Goal: Task Accomplishment & Management: Manage account settings

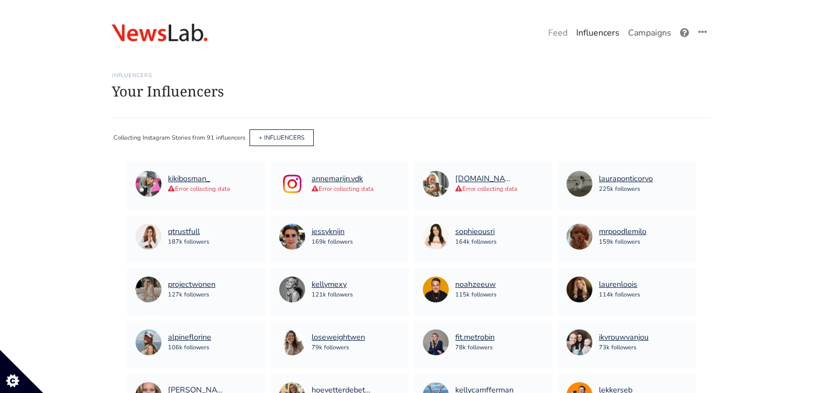
click at [628, 39] on link "Campaigns" at bounding box center [649, 33] width 52 height 22
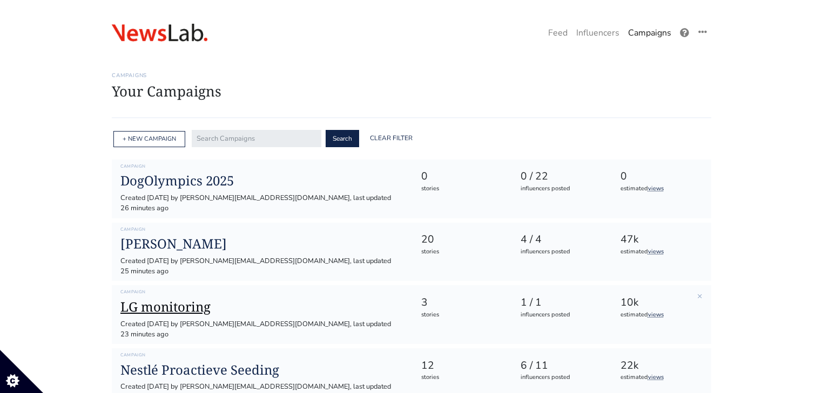
scroll to position [173, 0]
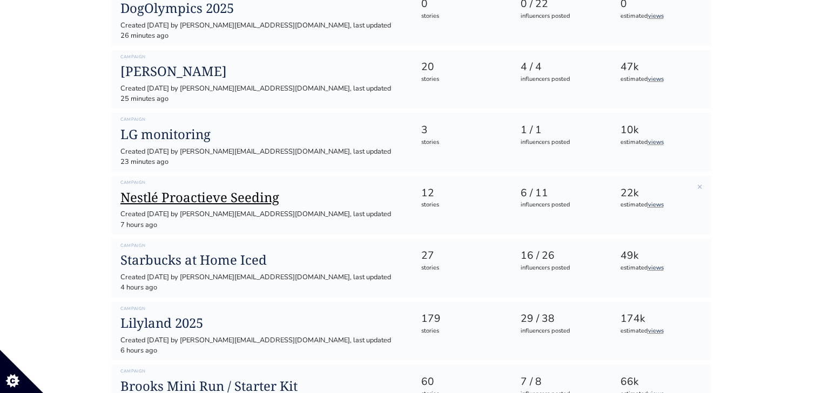
click at [208, 190] on h1 "Nestlé Proactieve Seeding" at bounding box center [261, 198] width 283 height 16
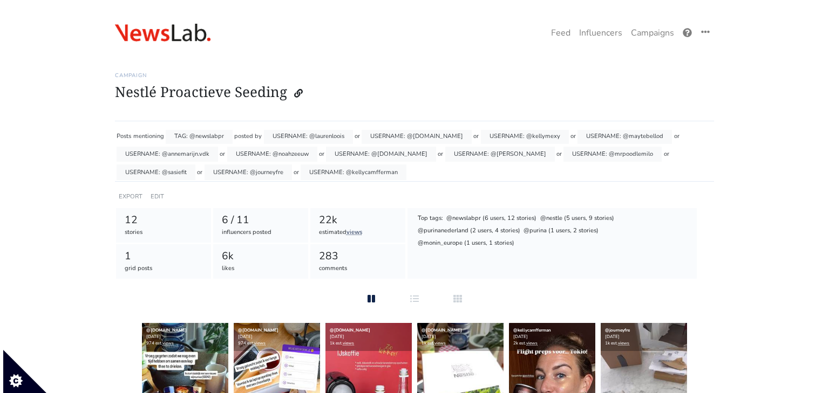
scroll to position [6, 0]
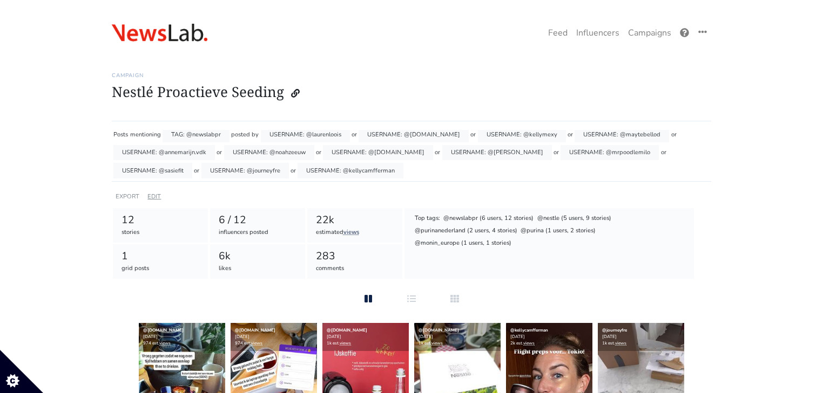
click at [160, 196] on link "EDIT" at bounding box center [153, 197] width 13 height 8
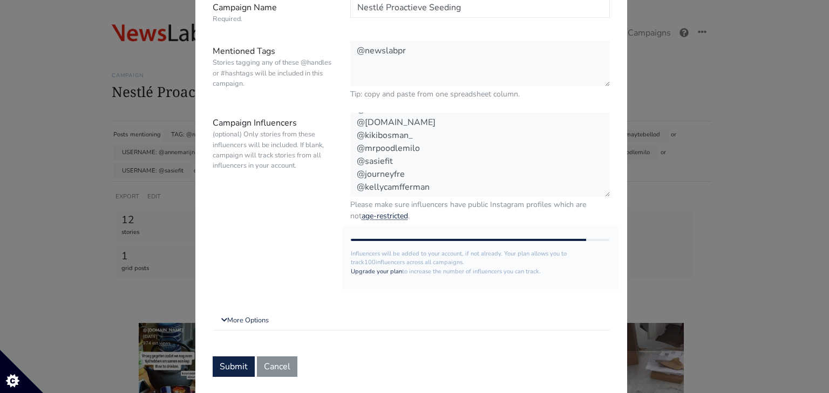
scroll to position [128, 0]
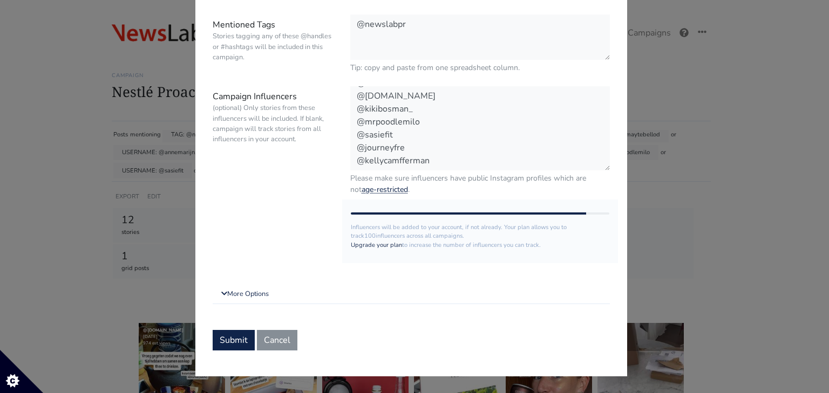
click at [288, 282] on form "Campaign Name Required. Nestlé Proactieve Seeding Mentioned Tags Stories taggin…" at bounding box center [411, 161] width 397 height 380
click at [264, 300] on link "More Options" at bounding box center [411, 294] width 397 height 19
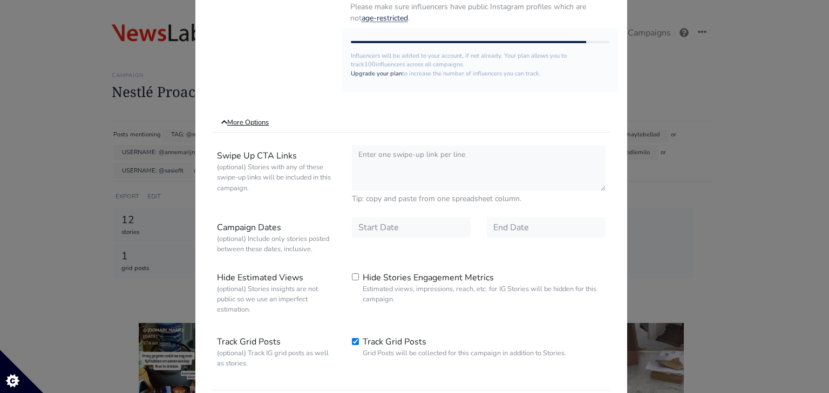
click at [267, 128] on link "More Options" at bounding box center [411, 122] width 397 height 19
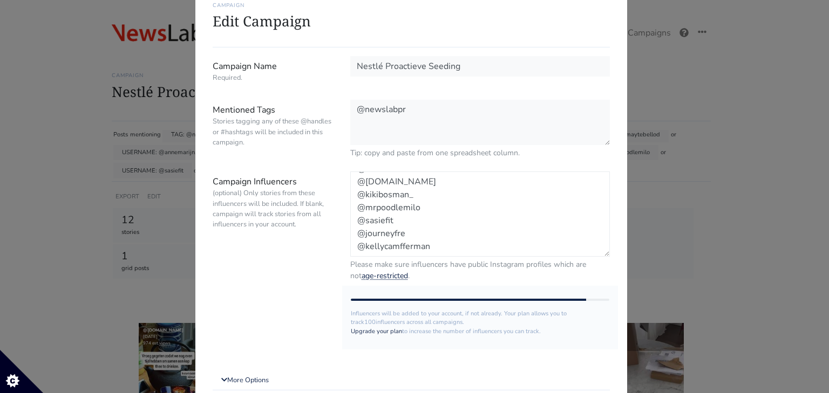
scroll to position [0, 0]
drag, startPoint x: 434, startPoint y: 249, endPoint x: 315, endPoint y: 136, distance: 163.8
click at [315, 136] on form "Campaign Name Required. Nestlé Proactieve Seeding Mentioned Tags Stories taggin…" at bounding box center [411, 246] width 397 height 381
paste textarea "lotteballijns kellycamfferman beafitmom.nl kikibosman_ kellymexy mrpoodlemilo s…"
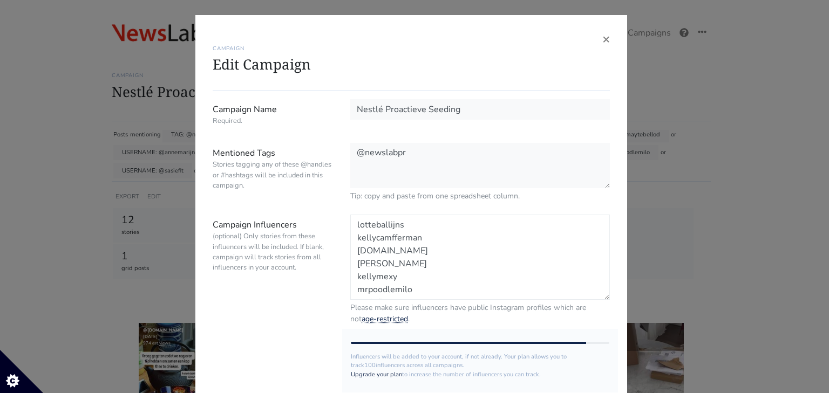
click at [382, 225] on textarea "@laurenloois @overetengesproken.nl @kellymexy @maytebellod @annemarijn.vdk @noa…" at bounding box center [480, 257] width 260 height 85
click at [356, 234] on textarea "@laurenloois @overetengesproken.nl @kellymexy @maytebellod @annemarijn.vdk @noa…" at bounding box center [480, 257] width 260 height 85
click at [355, 237] on textarea "@laurenloois @overetengesproken.nl @kellymexy @maytebellod @annemarijn.vdk @noa…" at bounding box center [480, 257] width 260 height 85
click at [351, 249] on textarea "@laurenloois @overetengesproken.nl @kellymexy @maytebellod @annemarijn.vdk @noa…" at bounding box center [480, 257] width 260 height 85
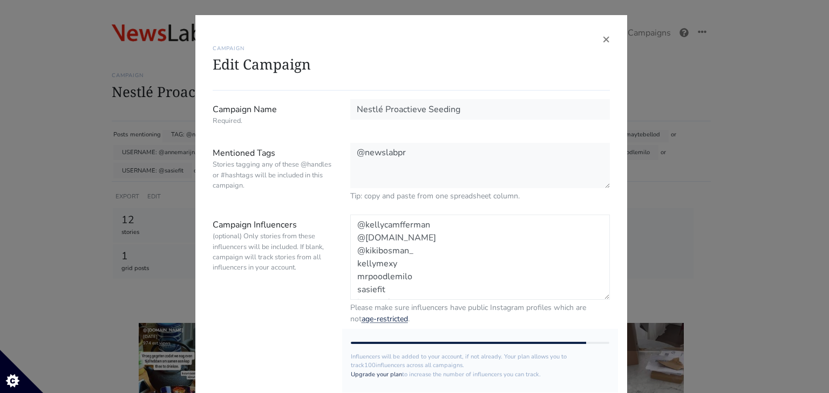
click at [352, 258] on textarea "@laurenloois @overetengesproken.nl @kellymexy @maytebellod @annemarijn.vdk @noa…" at bounding box center [480, 257] width 260 height 85
click at [354, 235] on textarea "@laurenloois @overetengesproken.nl @kellymexy @maytebellod @annemarijn.vdk @noa…" at bounding box center [480, 257] width 260 height 85
click at [352, 242] on textarea "@laurenloois @overetengesproken.nl @kellymexy @maytebellod @annemarijn.vdk @noa…" at bounding box center [480, 257] width 260 height 85
click at [351, 262] on textarea "@laurenloois @overetengesproken.nl @kellymexy @maytebellod @annemarijn.vdk @noa…" at bounding box center [480, 257] width 260 height 85
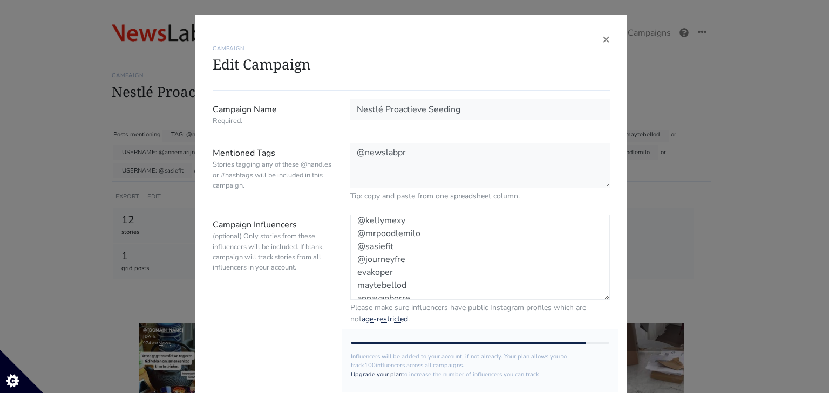
click at [352, 272] on textarea "@laurenloois @overetengesproken.nl @kellymexy @maytebellod @annemarijn.vdk @noa…" at bounding box center [480, 257] width 260 height 85
click at [358, 270] on textarea "@laurenloois @overetengesproken.nl @kellymexy @maytebellod @annemarijn.vdk @noa…" at bounding box center [480, 257] width 260 height 85
click at [372, 272] on textarea "@laurenloois @overetengesproken.nl @kellymexy @maytebellod @annemarijn.vdk @noa…" at bounding box center [480, 257] width 260 height 85
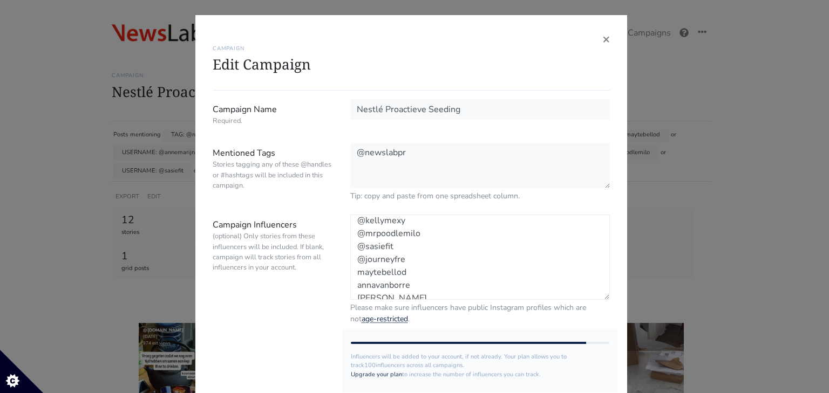
click at [356, 272] on textarea "@laurenloois @overetengesproken.nl @kellymexy @maytebellod @annemarijn.vdk @noa…" at bounding box center [480, 257] width 260 height 85
click at [381, 242] on textarea "@laurenloois @overetengesproken.nl @kellymexy @maytebellod @annemarijn.vdk @noa…" at bounding box center [480, 257] width 260 height 85
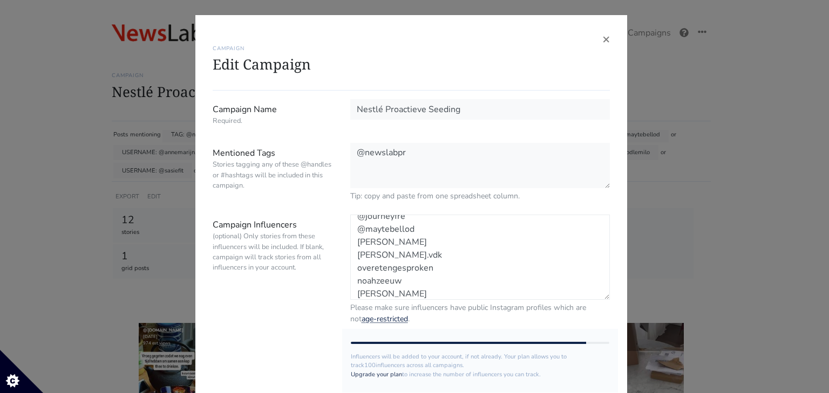
click at [381, 242] on textarea "@laurenloois @overetengesproken.nl @kellymexy @maytebellod @annemarijn.vdk @noa…" at bounding box center [480, 257] width 260 height 85
click at [379, 242] on textarea "@laurenloois @overetengesproken.nl @kellymexy @maytebellod @annemarijn.vdk @noa…" at bounding box center [480, 257] width 260 height 85
click at [379, 244] on textarea "@laurenloois @overetengesproken.nl @kellymexy @maytebellod @annemarijn.vdk @noa…" at bounding box center [480, 257] width 260 height 85
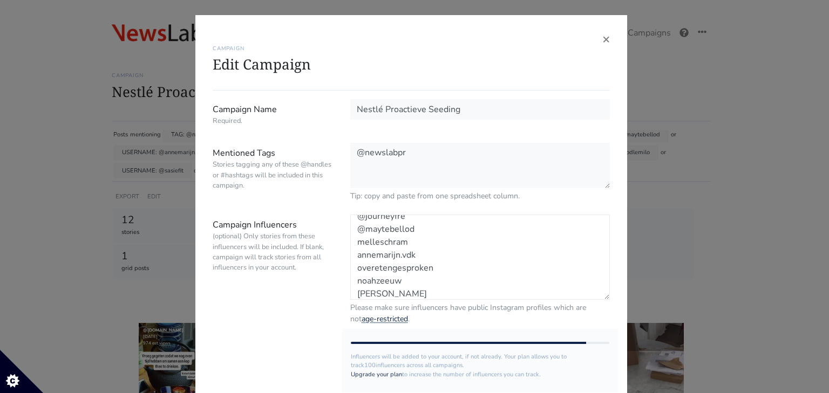
click at [379, 244] on textarea "@laurenloois @overetengesproken.nl @kellymexy @maytebellod @annemarijn.vdk @noa…" at bounding box center [480, 257] width 260 height 85
click at [356, 243] on textarea "@laurenloois @overetengesproken.nl @kellymexy @maytebellod @annemarijn.vdk @noa…" at bounding box center [480, 257] width 260 height 85
click at [350, 250] on textarea "@laurenloois @overetengesproken.nl @kellymexy @maytebellod @annemarijn.vdk @noa…" at bounding box center [480, 257] width 260 height 85
click at [454, 257] on textarea "@laurenloois @overetengesproken.nl @kellymexy @maytebellod @annemarijn.vdk @noa…" at bounding box center [480, 257] width 260 height 85
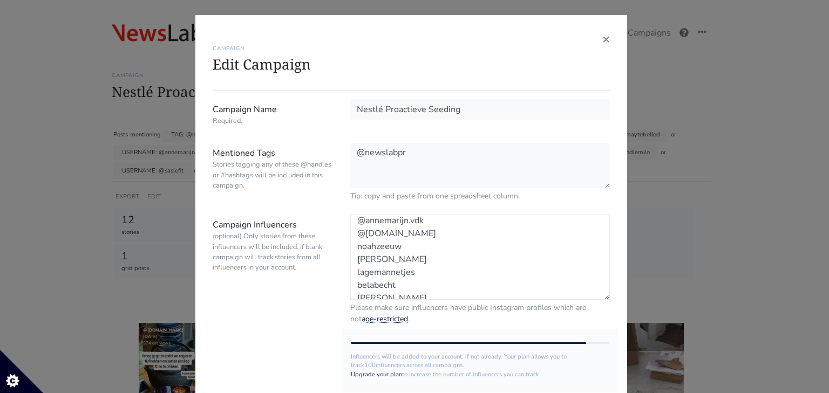
scroll to position [130, 0]
click at [354, 227] on textarea "@laurenloois @overetengesproken.nl @kellymexy @maytebellod @annemarijn.vdk @noa…" at bounding box center [480, 257] width 260 height 85
click at [351, 240] on textarea "@laurenloois @overetengesproken.nl @kellymexy @maytebellod @annemarijn.vdk @noa…" at bounding box center [480, 257] width 260 height 85
click at [354, 251] on textarea "@laurenloois @overetengesproken.nl @kellymexy @maytebellod @annemarijn.vdk @noa…" at bounding box center [480, 257] width 260 height 85
click at [351, 264] on textarea "@laurenloois @overetengesproken.nl @kellymexy @maytebellod @annemarijn.vdk @noa…" at bounding box center [480, 257] width 260 height 85
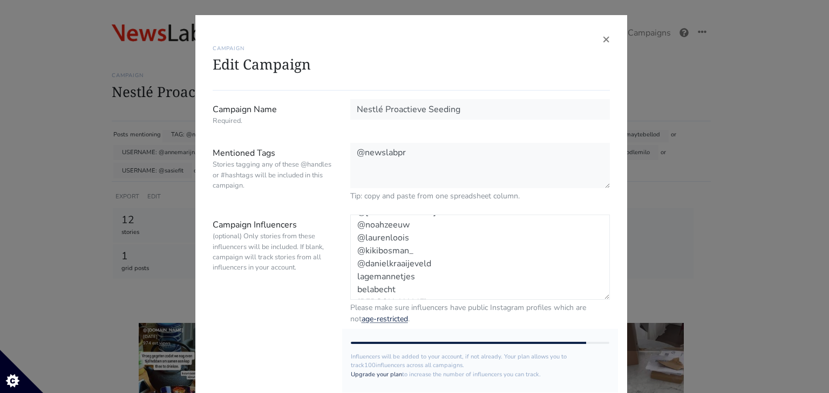
click at [363, 249] on textarea "@laurenloois @overetengesproken.nl @kellymexy @maytebellod @annemarijn.vdk @noa…" at bounding box center [480, 257] width 260 height 85
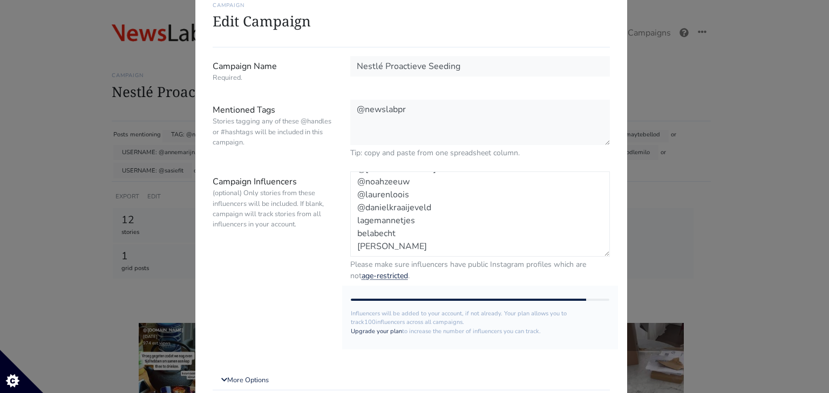
click at [355, 222] on textarea "@laurenloois @overetengesproken.nl @kellymexy @maytebellod @annemarijn.vdk @noa…" at bounding box center [480, 214] width 260 height 85
click at [350, 226] on textarea "@laurenloois @overetengesproken.nl @kellymexy @maytebellod @annemarijn.vdk @noa…" at bounding box center [480, 214] width 260 height 85
click at [355, 236] on textarea "@laurenloois @overetengesproken.nl @kellymexy @maytebellod @annemarijn.vdk @noa…" at bounding box center [480, 214] width 260 height 85
drag, startPoint x: 355, startPoint y: 236, endPoint x: 382, endPoint y: 246, distance: 29.4
click at [382, 246] on textarea "@laurenloois @overetengesproken.nl @kellymexy @maytebellod @annemarijn.vdk @noa…" at bounding box center [480, 214] width 260 height 85
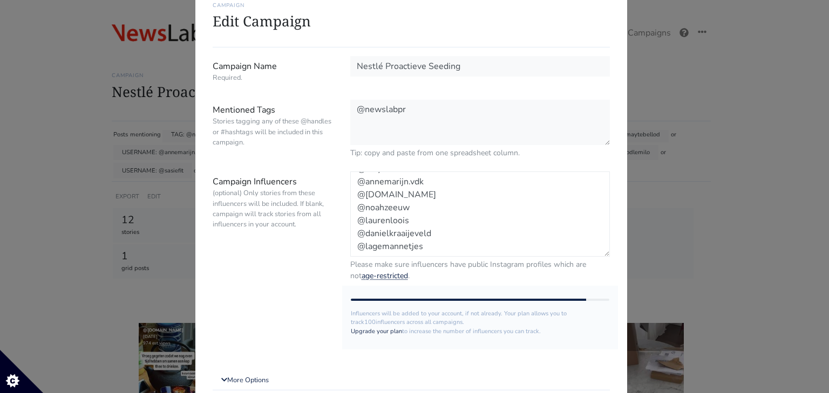
scroll to position [104, 0]
drag, startPoint x: 427, startPoint y: 246, endPoint x: 351, endPoint y: 201, distance: 88.6
click at [351, 201] on textarea "@laurenloois @overetengesproken.nl @kellymexy @maytebellod @annemarijn.vdk @noa…" at bounding box center [480, 214] width 260 height 85
click at [384, 213] on textarea "@laurenloois @overetengesproken.nl @kellymexy @maytebellod @annemarijn.vdk @noa…" at bounding box center [480, 214] width 260 height 85
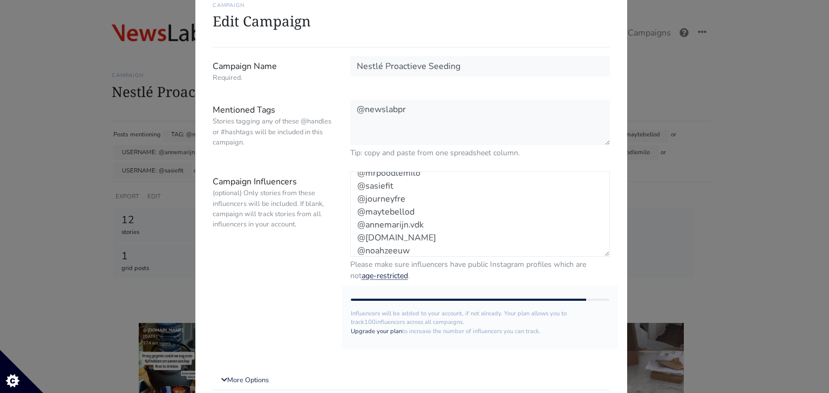
click at [384, 213] on textarea "@laurenloois @overetengesproken.nl @kellymexy @maytebellod @annemarijn.vdk @noa…" at bounding box center [480, 214] width 260 height 85
click at [404, 201] on textarea "@laurenloois @overetengesproken.nl @kellymexy @maytebellod @annemarijn.vdk @noa…" at bounding box center [480, 214] width 260 height 85
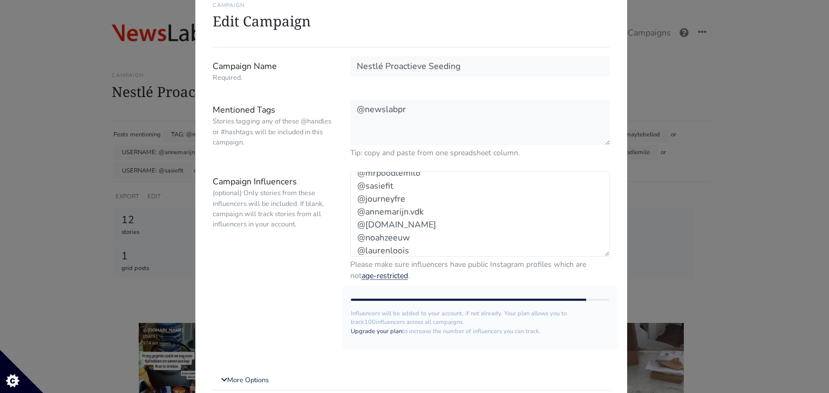
click at [404, 201] on textarea "@laurenloois @overetengesproken.nl @kellymexy @maytebellod @annemarijn.vdk @noa…" at bounding box center [480, 214] width 260 height 85
click at [408, 237] on textarea "@laurenloois @overetengesproken.nl @kellymexy @maytebellod @annemarijn.vdk @noa…" at bounding box center [480, 214] width 260 height 85
click at [411, 229] on textarea "@laurenloois @overetengesproken.nl @kellymexy @maytebellod @annemarijn.vdk @noa…" at bounding box center [480, 214] width 260 height 85
click at [421, 217] on textarea "@laurenloois @overetengesproken.nl @kellymexy @maytebellod @annemarijn.vdk @noa…" at bounding box center [480, 214] width 260 height 85
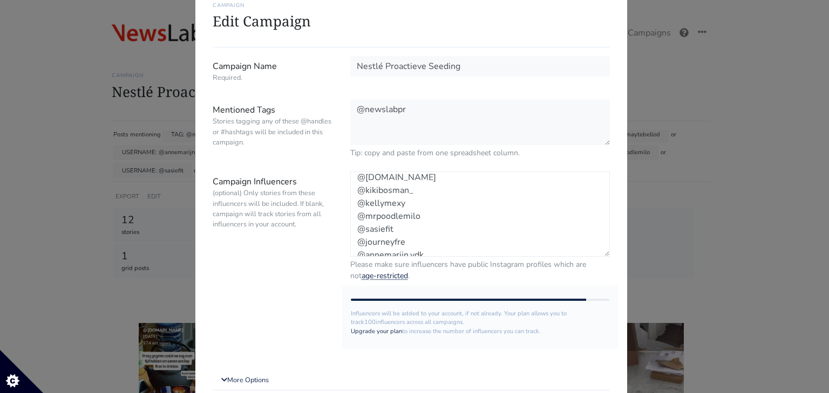
scroll to position [0, 0]
click at [418, 220] on textarea "@laurenloois @overetengesproken.nl @kellymexy @maytebellod @annemarijn.vdk @noa…" at bounding box center [480, 214] width 260 height 85
click at [422, 208] on textarea "@laurenloois @overetengesproken.nl @kellymexy @maytebellod @annemarijn.vdk @noa…" at bounding box center [480, 214] width 260 height 85
click at [426, 197] on textarea "@laurenloois @overetengesproken.nl @kellymexy @maytebellod @annemarijn.vdk @noa…" at bounding box center [480, 214] width 260 height 85
click at [431, 186] on textarea "@laurenloois @overetengesproken.nl @kellymexy @maytebellod @annemarijn.vdk @noa…" at bounding box center [480, 214] width 260 height 85
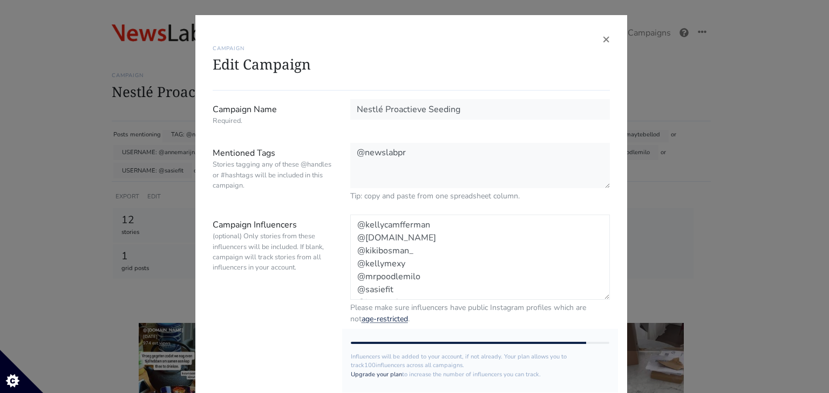
type textarea "@kellycamfferman @beafitmom.nl @kikibosman_ @kellymexy @mrpoodlemilo @sasiefit …"
click at [421, 147] on textarea "@newslabpr" at bounding box center [480, 166] width 260 height 46
click at [427, 134] on form "Campaign Name Required. Nestlé Proactieve Seeding Mentioned Tags Stories taggin…" at bounding box center [411, 289] width 397 height 380
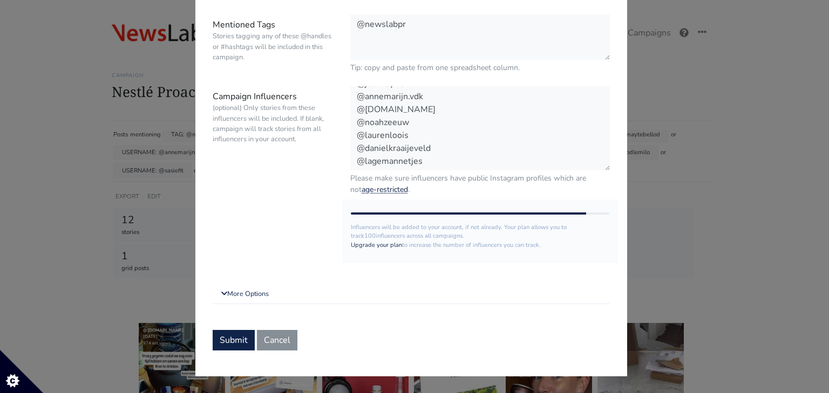
scroll to position [91, 0]
click at [230, 341] on button "Submit" at bounding box center [234, 340] width 42 height 21
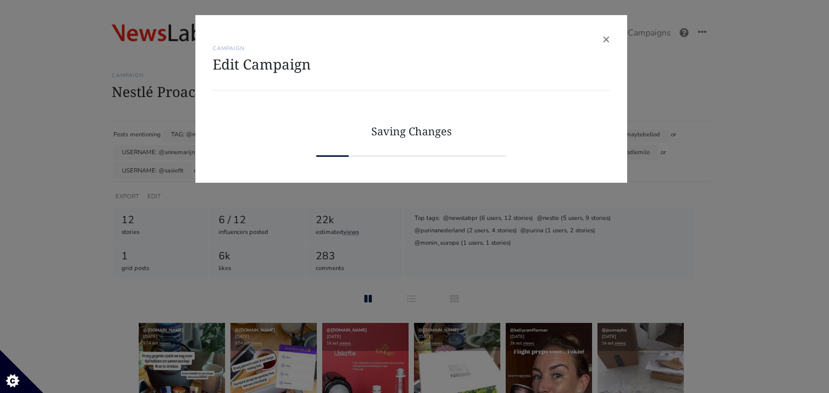
scroll to position [0, 0]
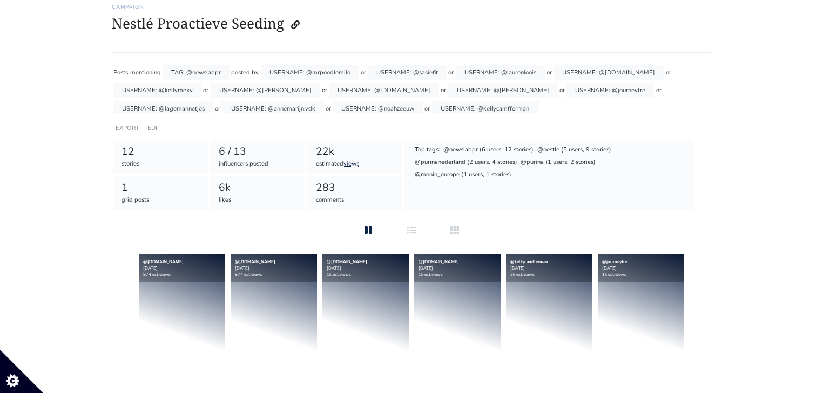
scroll to position [173, 0]
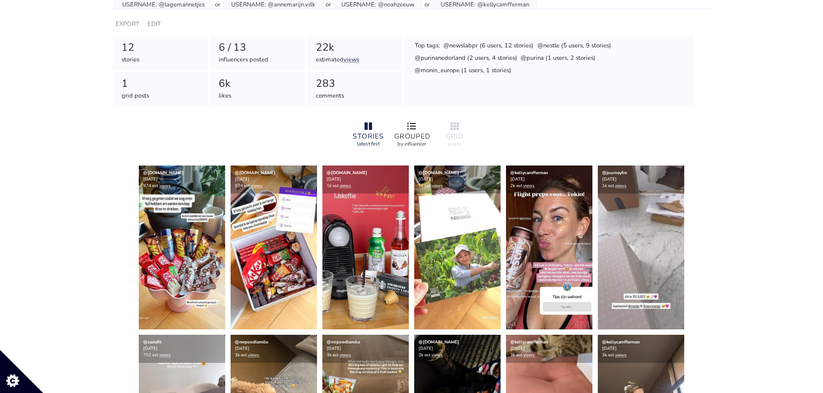
click at [425, 131] on div at bounding box center [411, 126] width 35 height 13
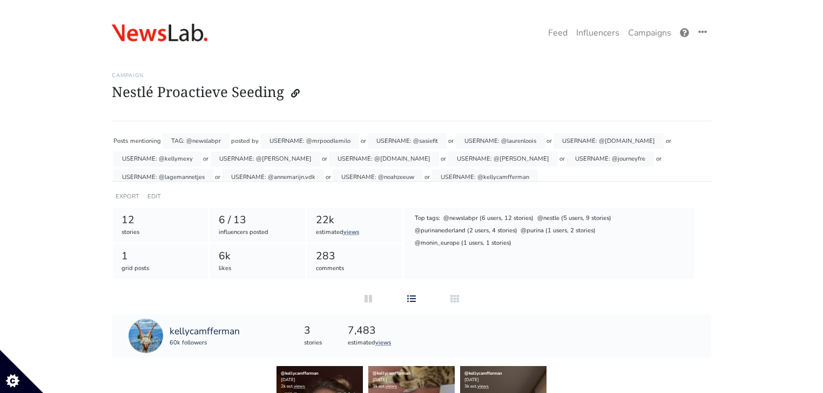
scroll to position [0, 0]
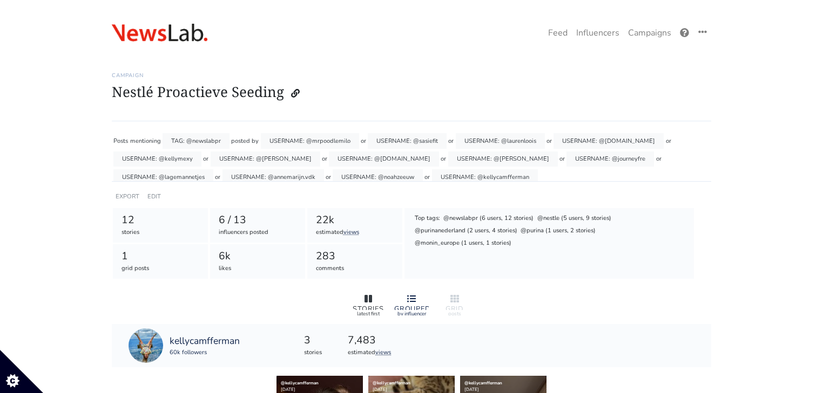
click at [369, 305] on div "STORIES latest first" at bounding box center [368, 304] width 43 height 31
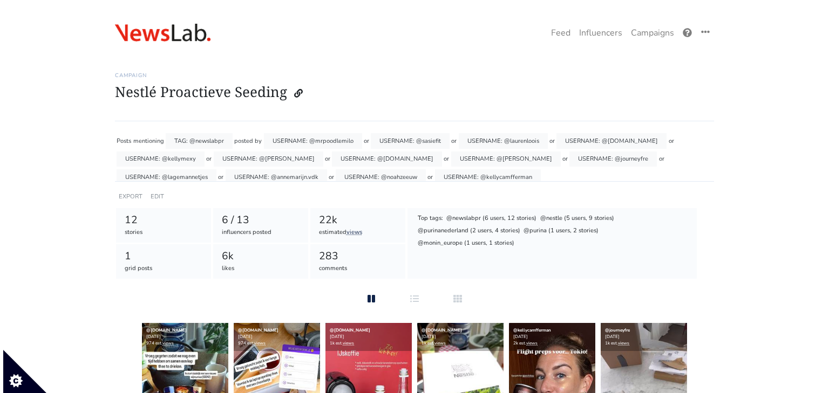
scroll to position [6, 0]
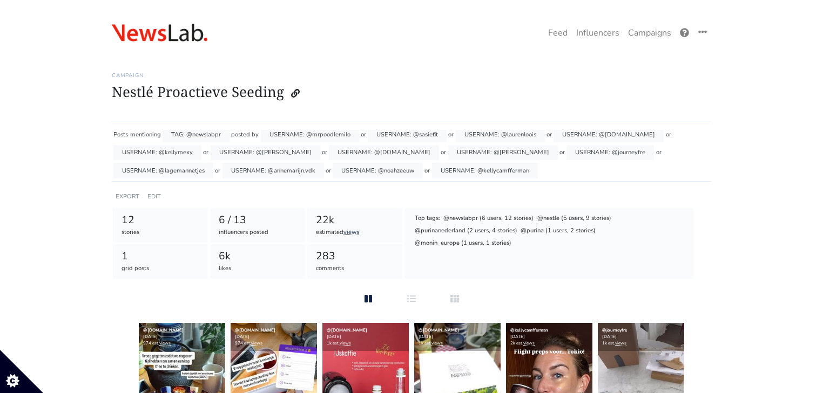
click at [159, 201] on div "EDIT" at bounding box center [154, 197] width 18 height 16
click at [157, 195] on link "EDIT" at bounding box center [153, 197] width 13 height 8
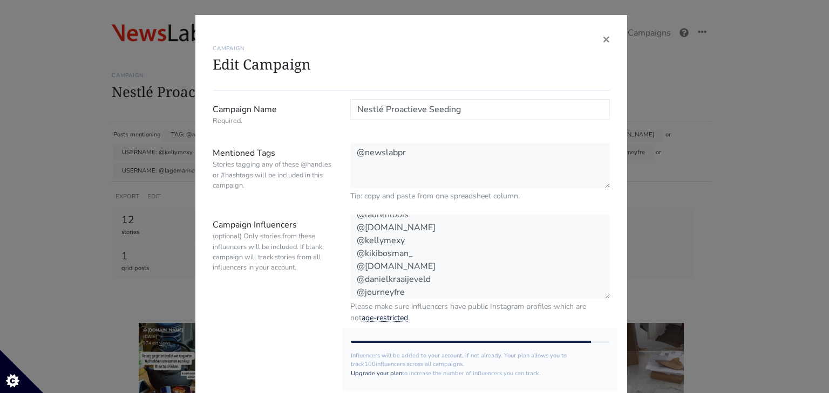
scroll to position [91, 0]
click at [443, 229] on textarea "@mrpoodlemilo @sasiefit @laurenloois @[DOMAIN_NAME] @kellymexy @kikibosman_ @[D…" at bounding box center [480, 257] width 260 height 85
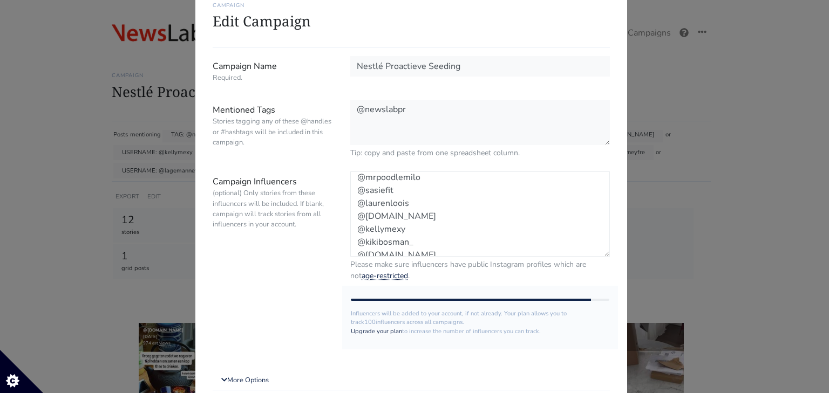
scroll to position [0, 0]
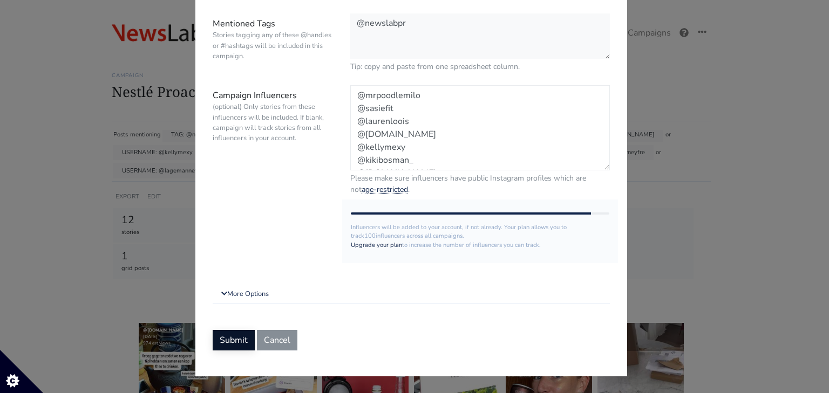
type textarea "@mrpoodlemilo @sasiefit @laurenloois @[DOMAIN_NAME] @kellymexy @kikibosman_ @[D…"
click at [229, 337] on button "Submit" at bounding box center [234, 340] width 42 height 21
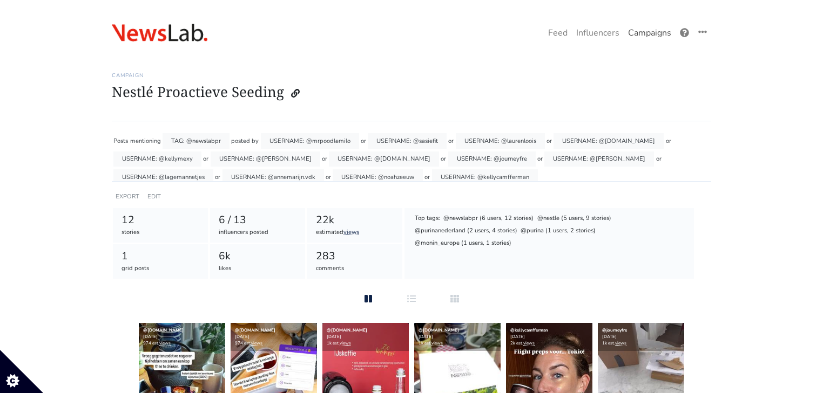
click at [656, 33] on link "Campaigns" at bounding box center [649, 33] width 52 height 22
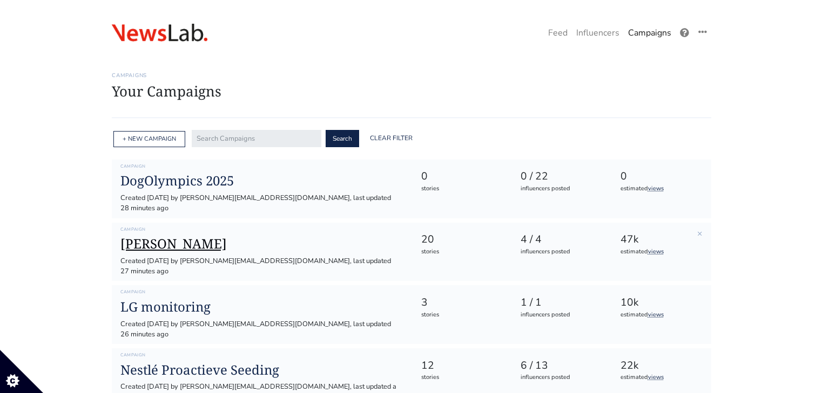
click at [185, 236] on h1 "[PERSON_NAME]" at bounding box center [261, 244] width 283 height 16
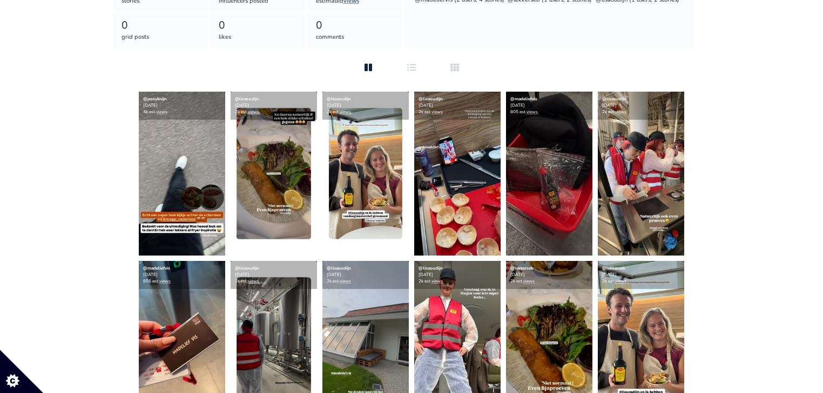
scroll to position [216, 0]
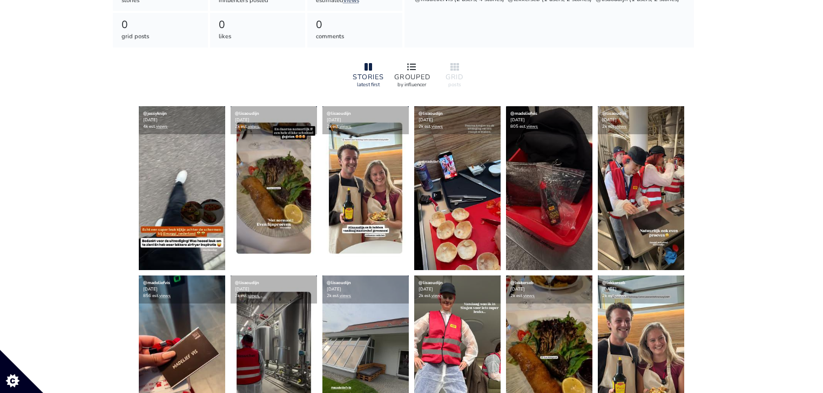
click at [419, 68] on div at bounding box center [411, 67] width 35 height 13
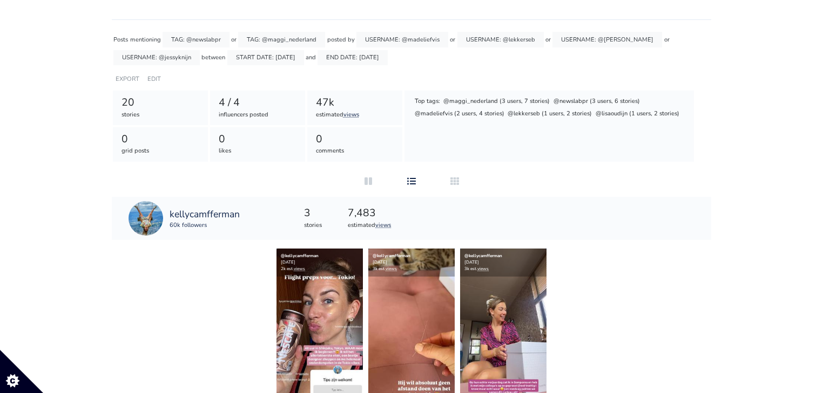
scroll to position [0, 0]
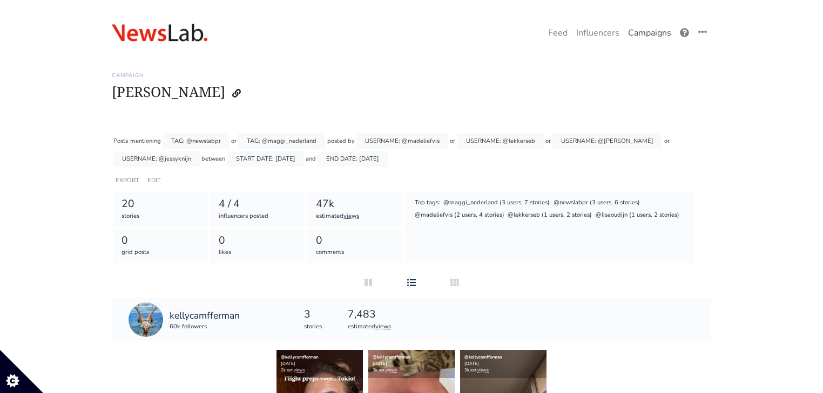
click at [660, 36] on link "Campaigns" at bounding box center [649, 33] width 52 height 22
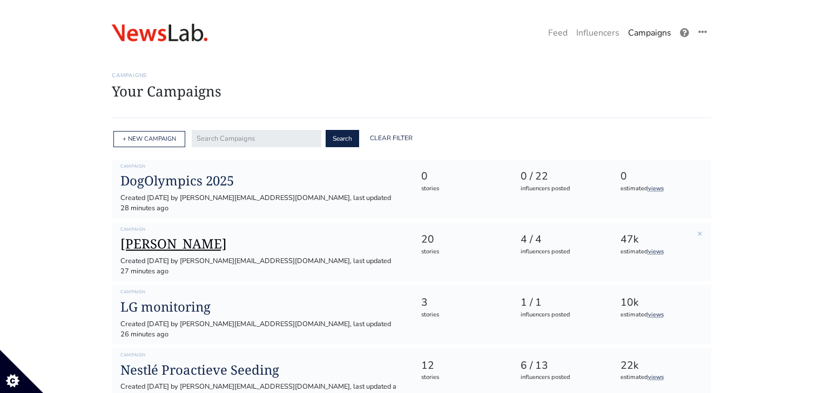
click at [226, 236] on h1 "[PERSON_NAME]" at bounding box center [261, 244] width 283 height 16
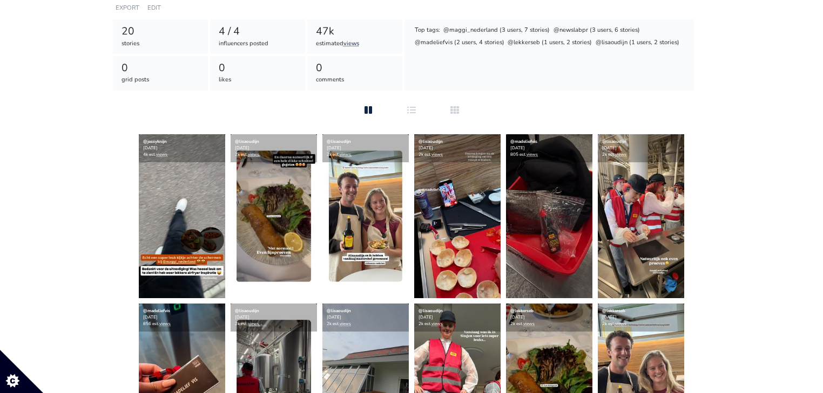
click at [416, 124] on div "Campaign MAGGI persreis Posts mentioning TAG: @newslabpr or TAG: @maggi_nederla…" at bounding box center [411, 347] width 599 height 920
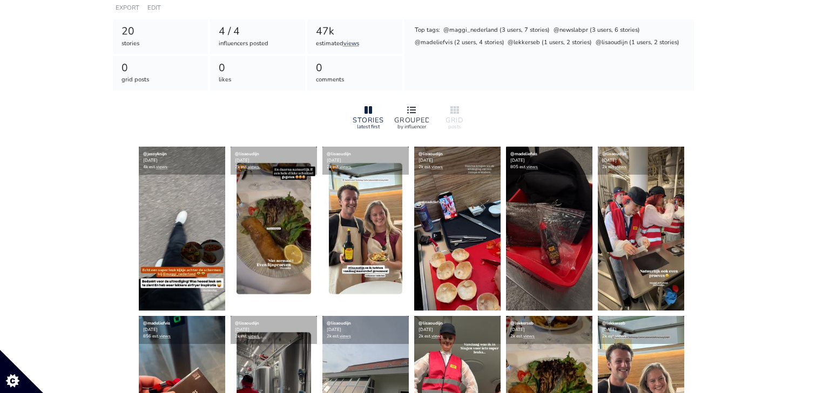
click at [415, 114] on div at bounding box center [411, 110] width 35 height 13
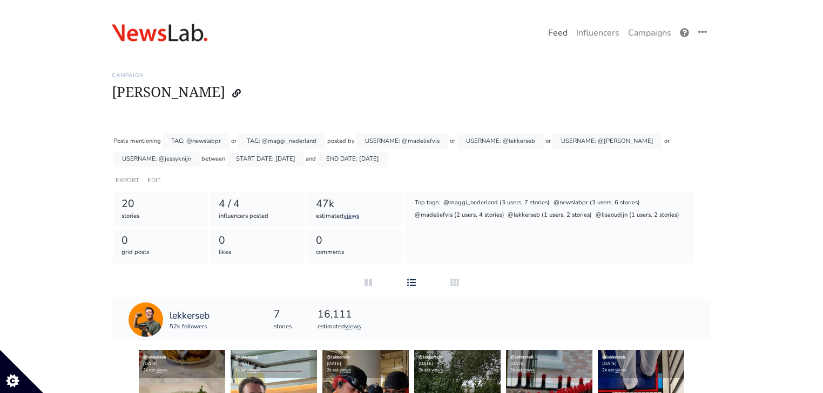
click at [564, 39] on link "Feed" at bounding box center [558, 33] width 28 height 22
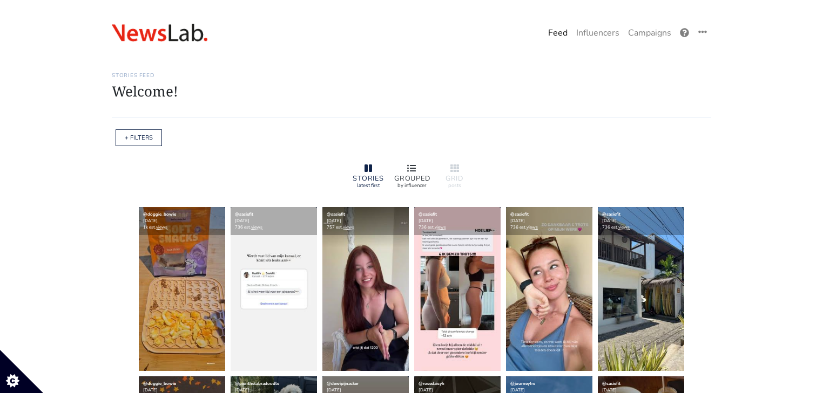
click at [416, 168] on div at bounding box center [411, 168] width 35 height 13
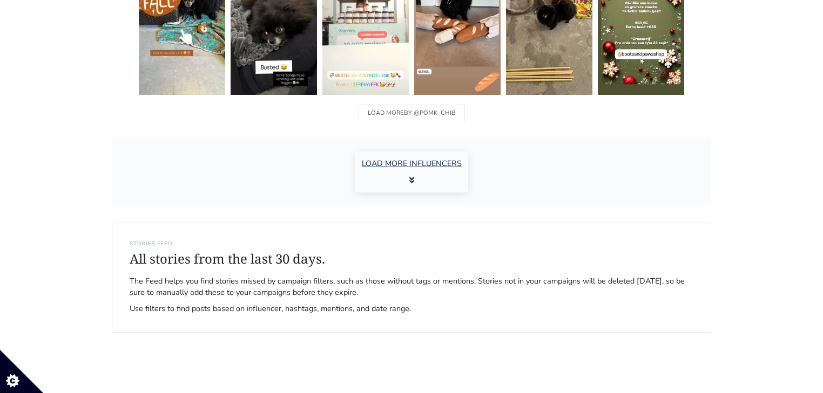
scroll to position [1888, 0]
click at [415, 159] on button "LOAD MORE INFLUENCERS" at bounding box center [411, 171] width 113 height 41
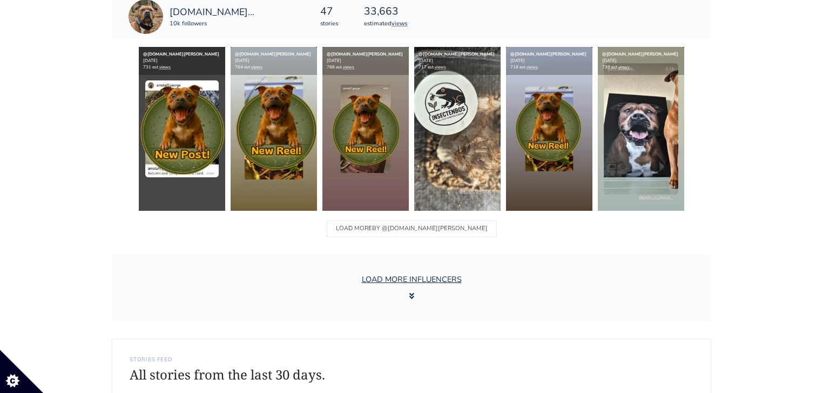
scroll to position [3820, 0]
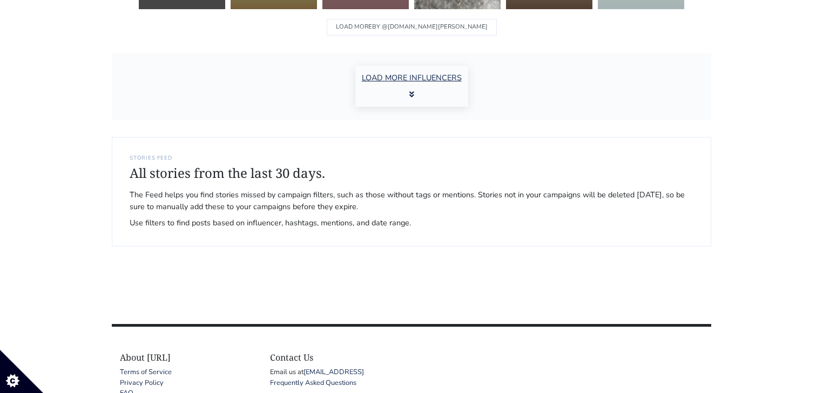
click at [405, 97] on button "LOAD MORE INFLUENCERS" at bounding box center [411, 86] width 113 height 41
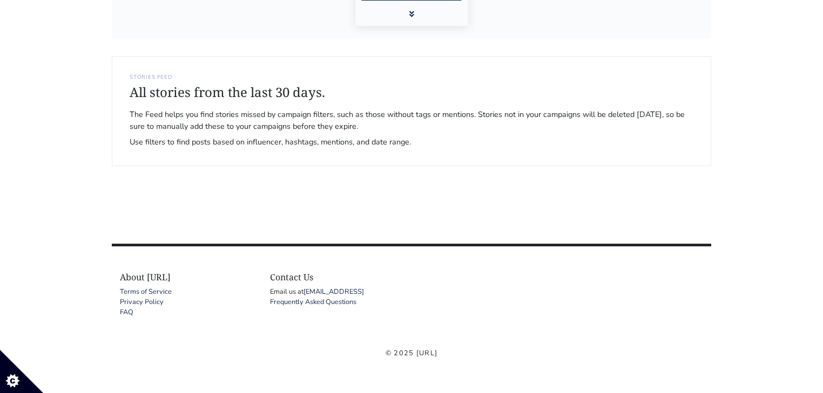
scroll to position [5616, 0]
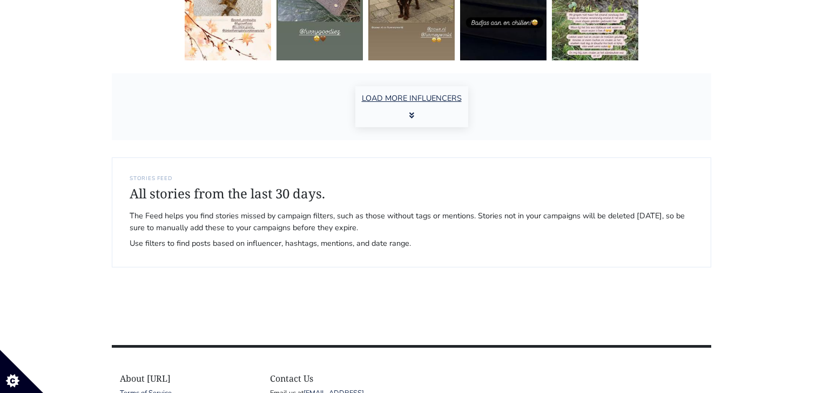
click at [393, 122] on button "LOAD MORE INFLUENCERS" at bounding box center [411, 106] width 113 height 41
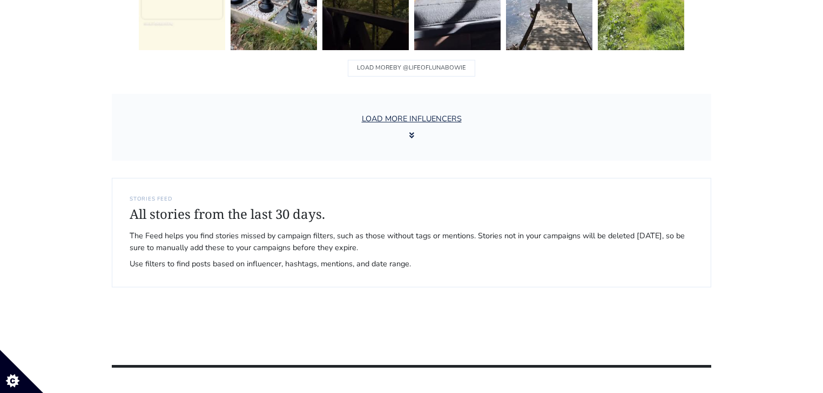
scroll to position [7436, 0]
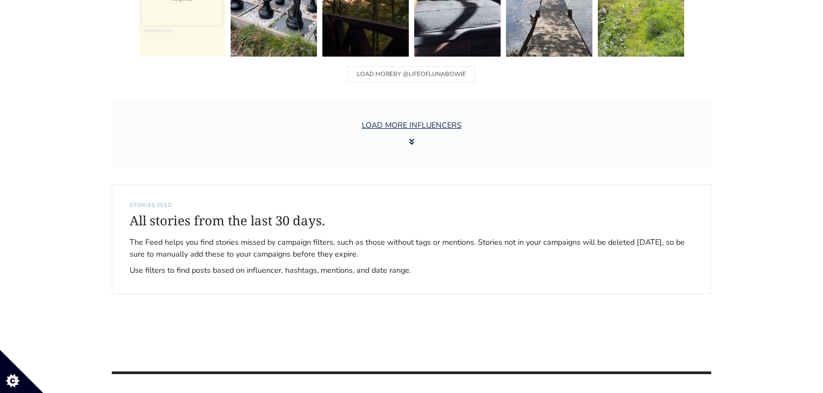
click at [405, 100] on div "LOAD MORE INFLUENCERS" at bounding box center [411, 133] width 599 height 67
click at [402, 121] on button "LOAD MORE INFLUENCERS" at bounding box center [411, 133] width 113 height 41
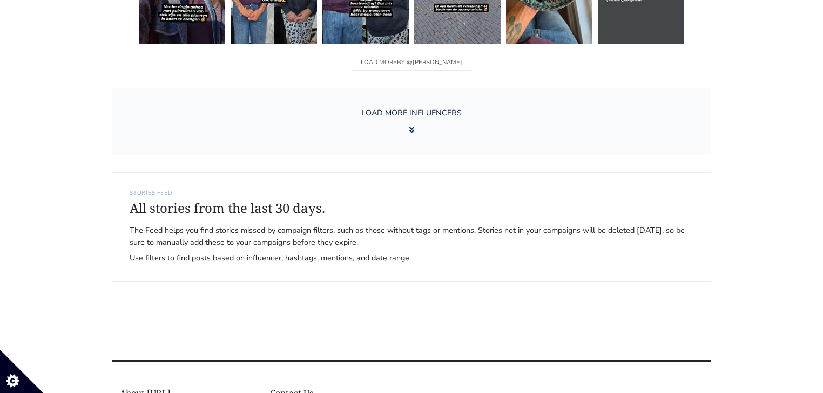
scroll to position [9293, 0]
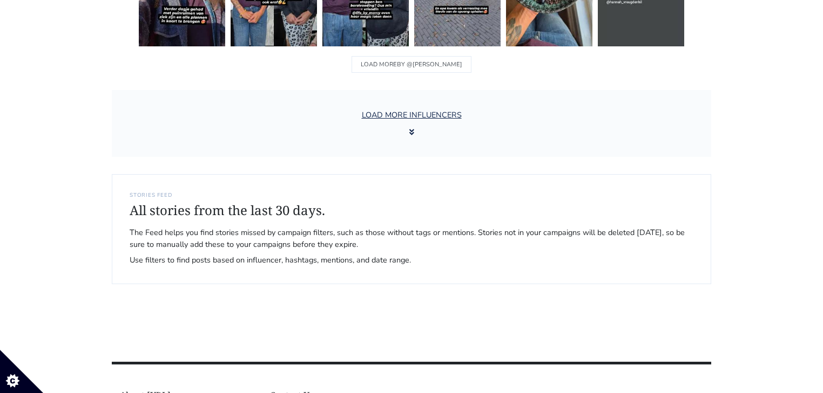
click at [402, 138] on div "LOAD MORE INFLUENCERS" at bounding box center [411, 123] width 599 height 67
click at [409, 118] on button "LOAD MORE INFLUENCERS" at bounding box center [411, 123] width 113 height 41
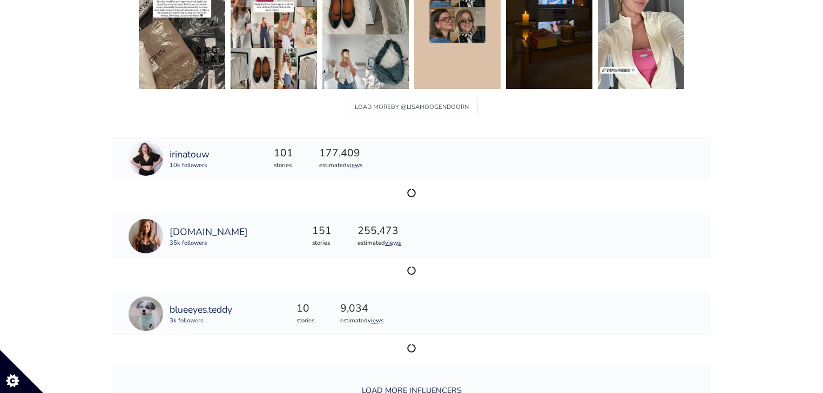
scroll to position [10501, 0]
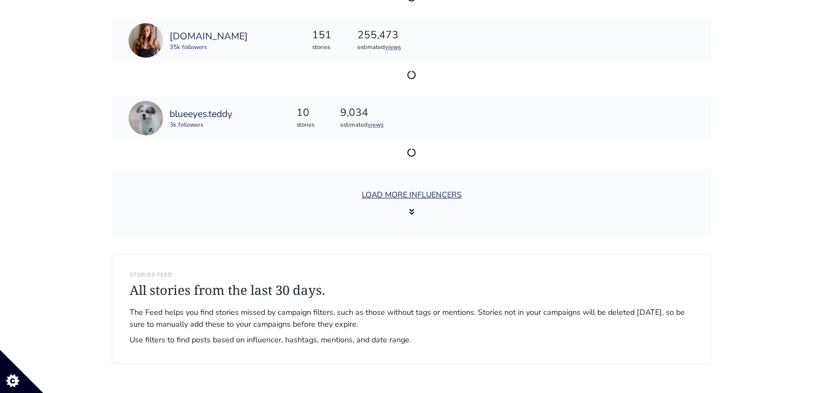
drag, startPoint x: 344, startPoint y: 192, endPoint x: 354, endPoint y: 203, distance: 14.9
click at [349, 196] on div "LOAD MORE INFLUENCERS" at bounding box center [411, 203] width 599 height 67
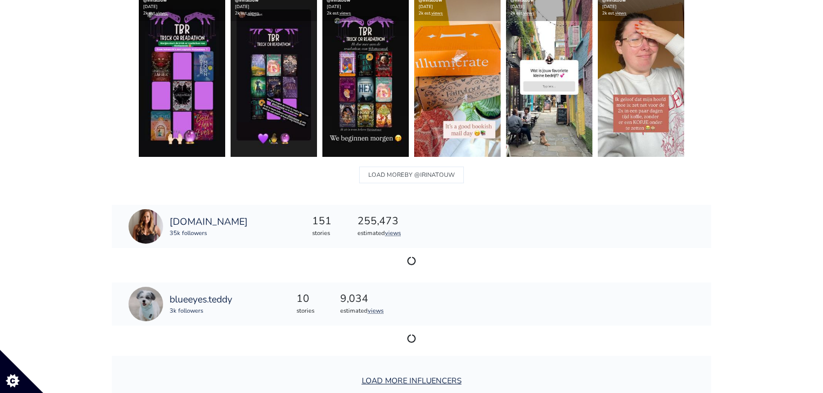
click at [354, 209] on div "255,473 estimated views" at bounding box center [379, 226] width 60 height 35
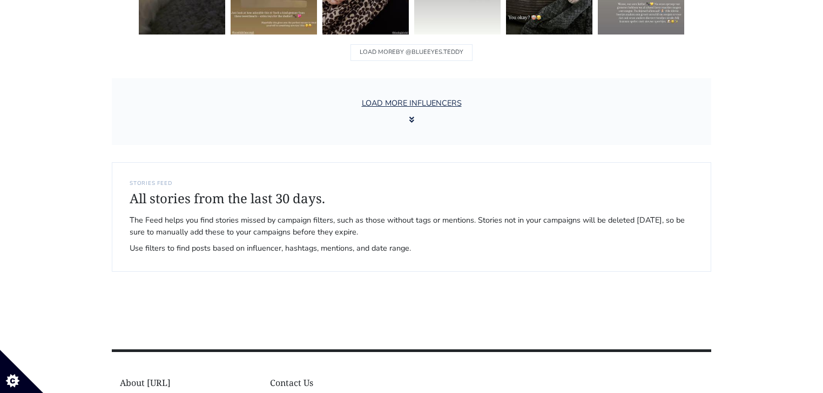
scroll to position [11086, 0]
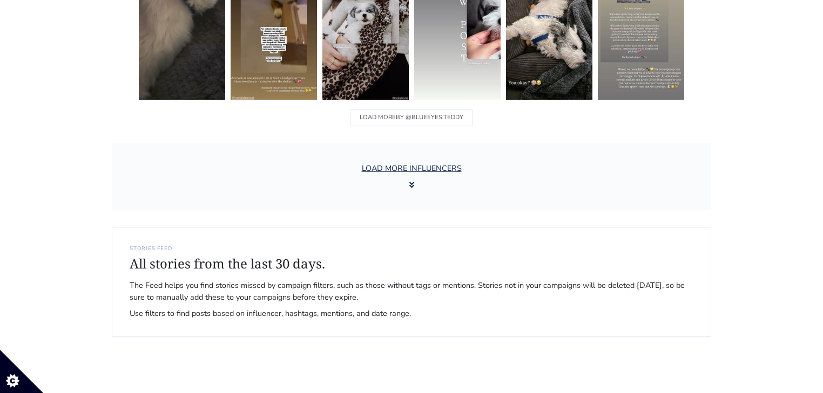
click at [426, 188] on div "LOAD MORE INFLUENCERS" at bounding box center [411, 177] width 599 height 67
click at [425, 174] on button "LOAD MORE INFLUENCERS" at bounding box center [411, 177] width 113 height 41
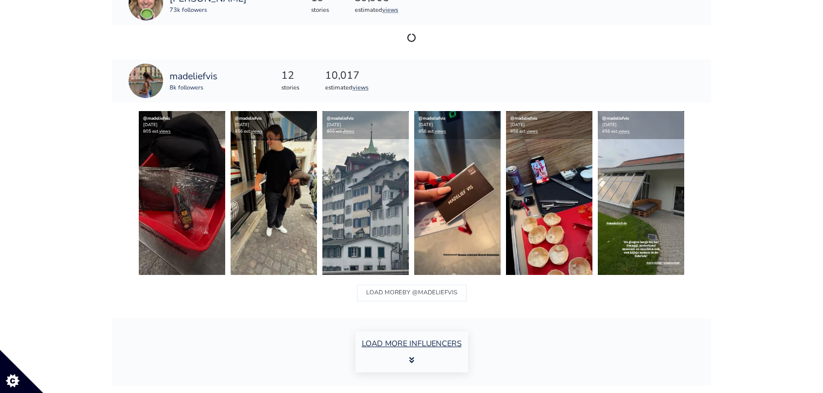
scroll to position [12572, 0]
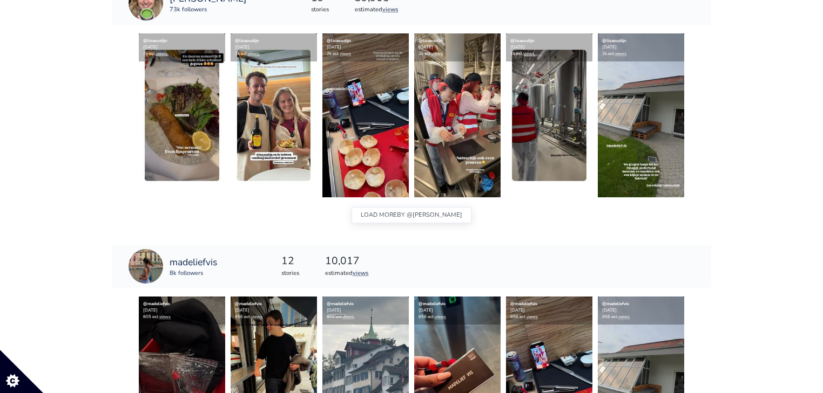
click at [398, 207] on button "LOAD MORE BY @lisaoudijn" at bounding box center [411, 215] width 120 height 17
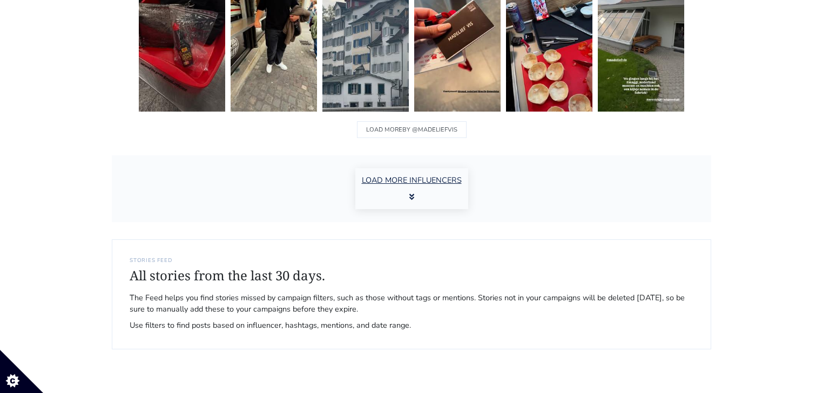
scroll to position [13257, 0]
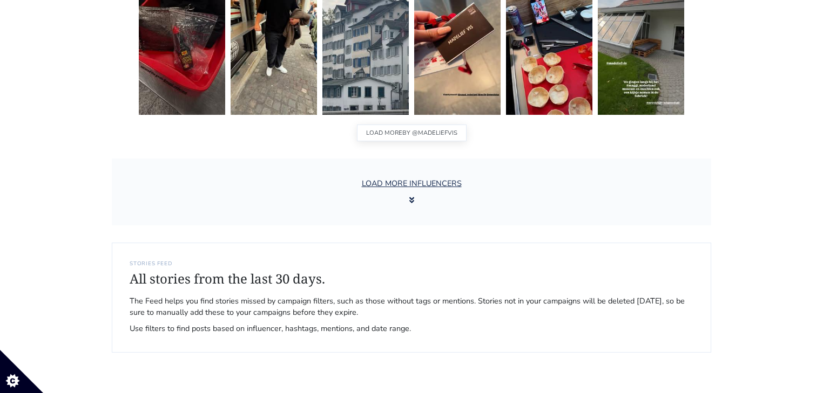
click at [402, 126] on span "BY @madeliefvis" at bounding box center [429, 133] width 55 height 14
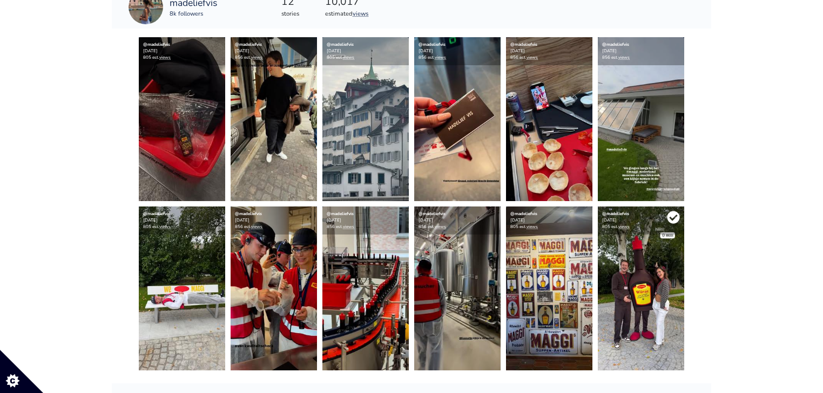
click at [671, 212] on icon at bounding box center [673, 218] width 12 height 12
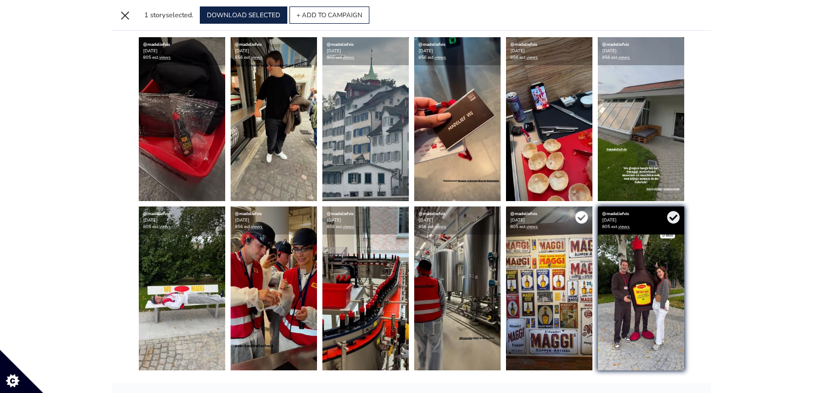
click at [576, 212] on icon at bounding box center [581, 218] width 12 height 12
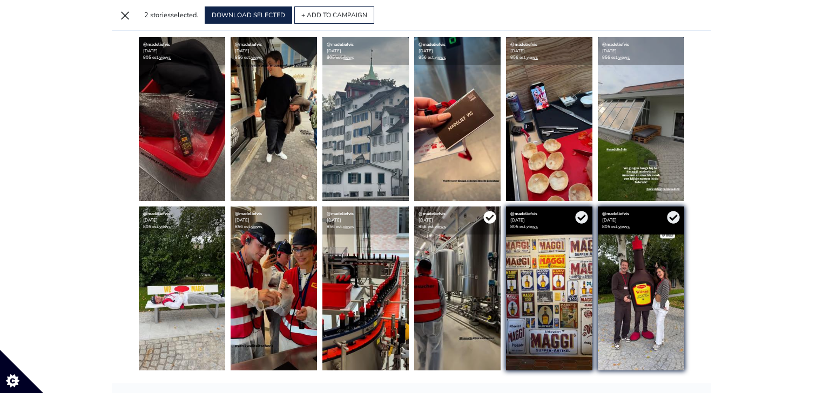
drag, startPoint x: 490, startPoint y: 209, endPoint x: 381, endPoint y: 219, distance: 109.4
click at [490, 211] on icon at bounding box center [489, 217] width 13 height 13
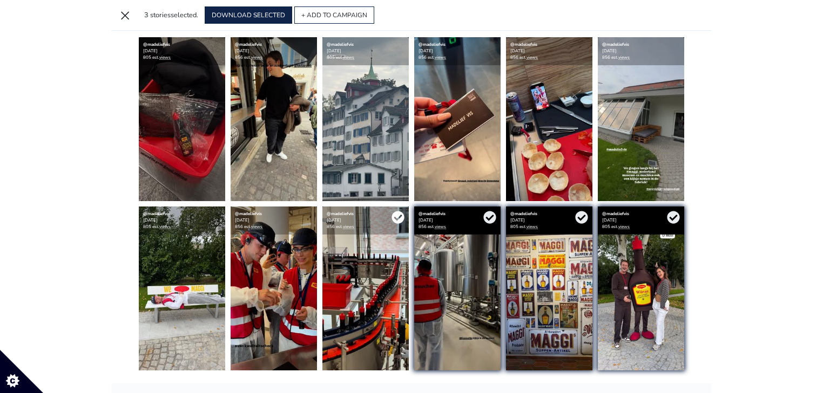
click at [399, 212] on icon at bounding box center [397, 218] width 12 height 12
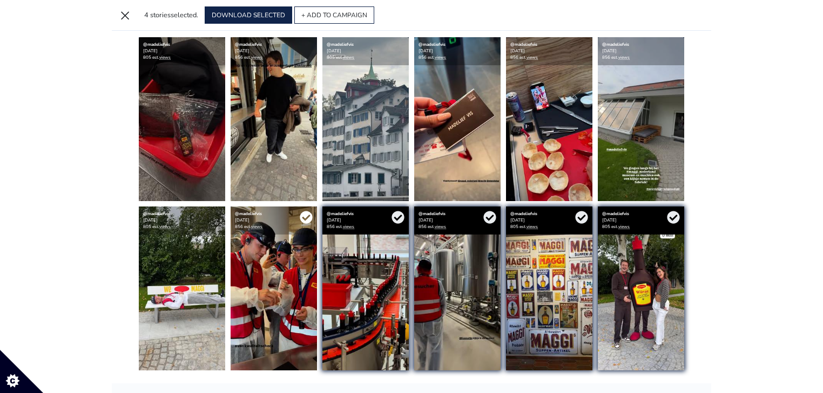
click at [307, 211] on icon at bounding box center [306, 217] width 13 height 13
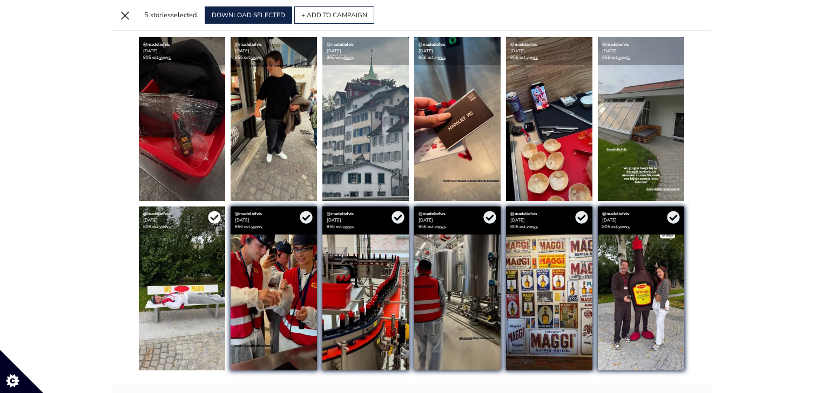
click at [215, 212] on icon at bounding box center [214, 218] width 12 height 12
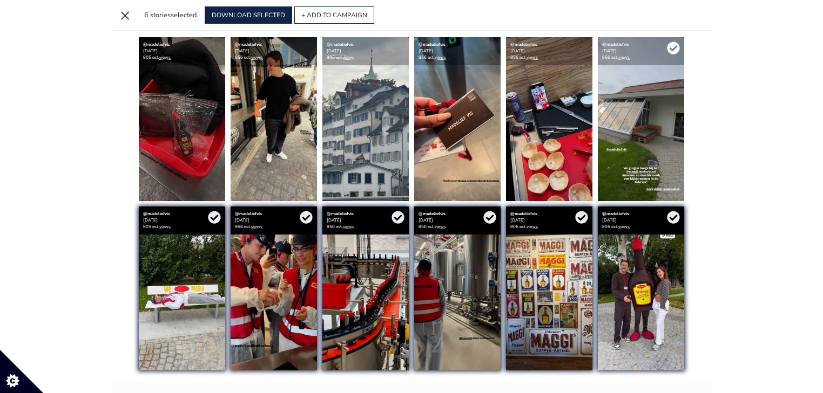
click at [671, 42] on icon at bounding box center [673, 48] width 13 height 13
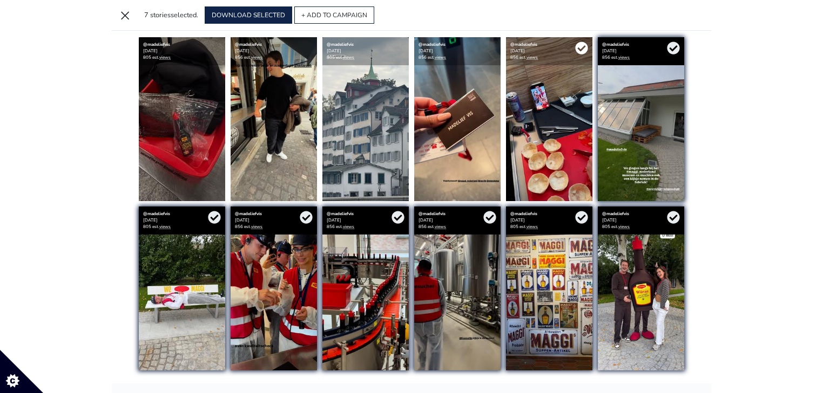
click at [581, 42] on icon at bounding box center [581, 48] width 13 height 13
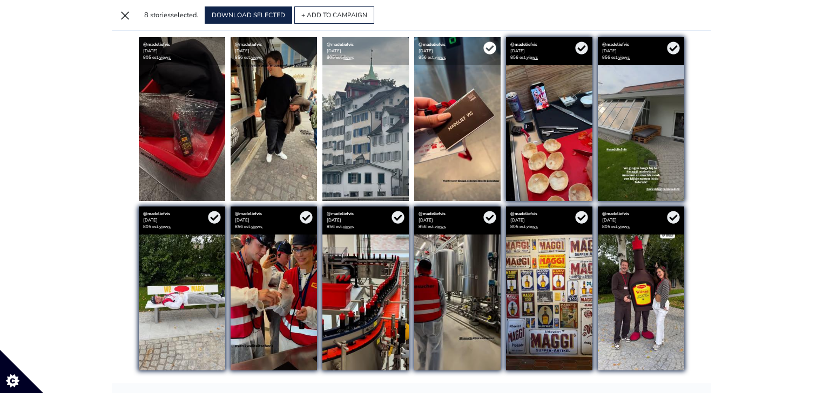
click at [492, 42] on icon at bounding box center [489, 48] width 12 height 12
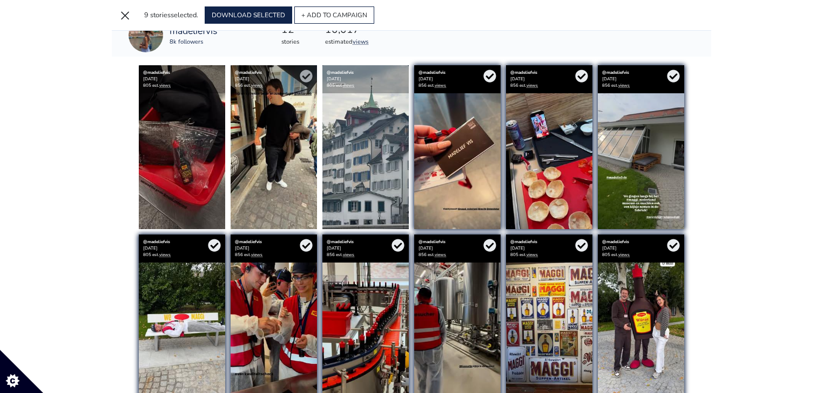
scroll to position [13101, 0]
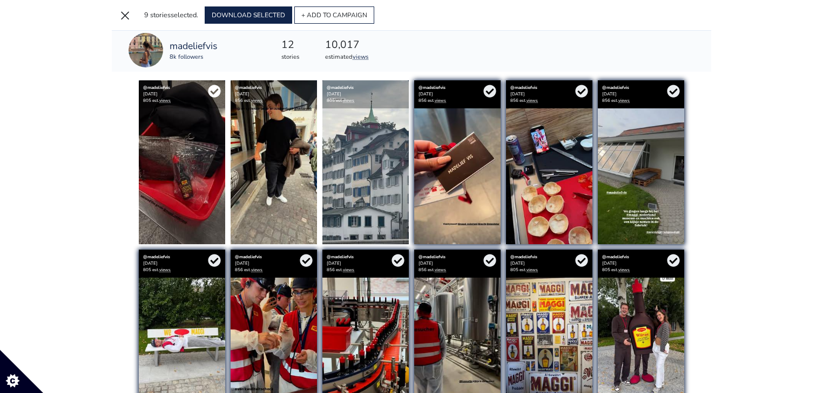
click at [212, 85] on icon at bounding box center [214, 91] width 13 height 13
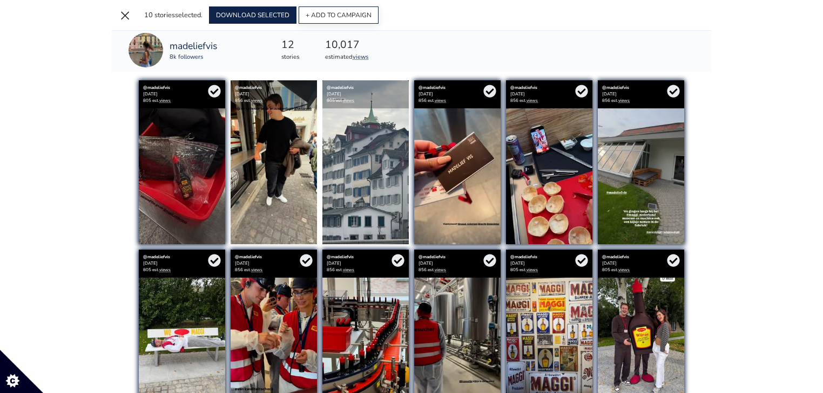
click at [339, 15] on button "+ ADD TO CAMPAIGN" at bounding box center [338, 14] width 80 height 17
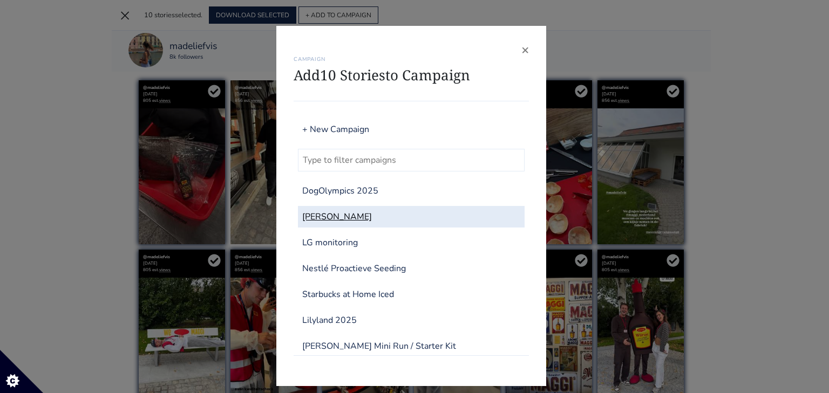
click at [328, 215] on link "[PERSON_NAME]" at bounding box center [411, 217] width 227 height 22
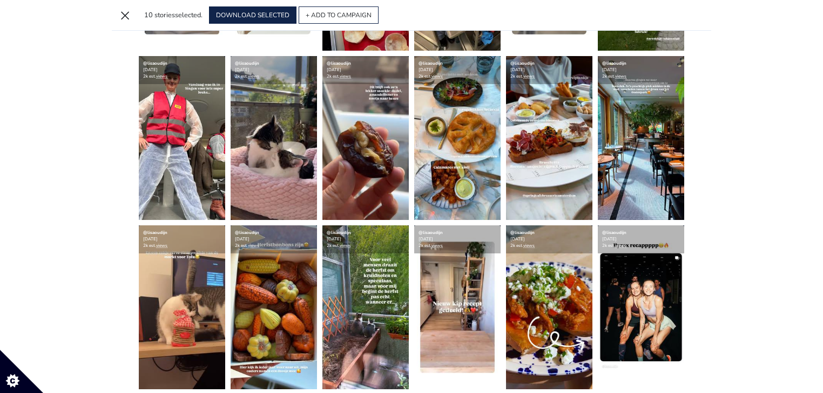
scroll to position [12626, 0]
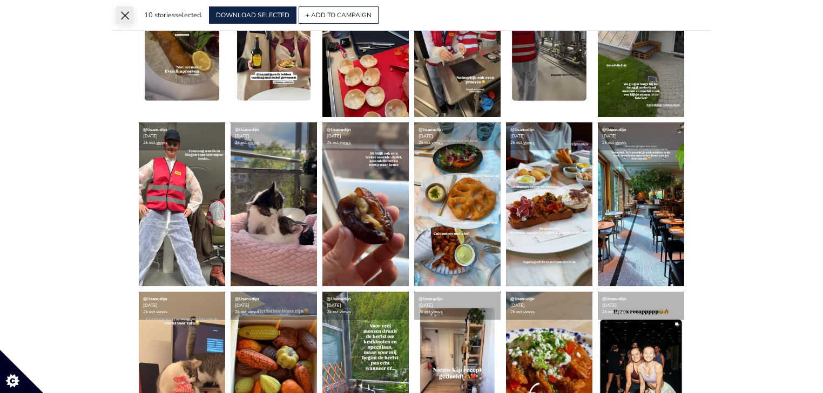
click at [130, 16] on button "×" at bounding box center [124, 14] width 17 height 17
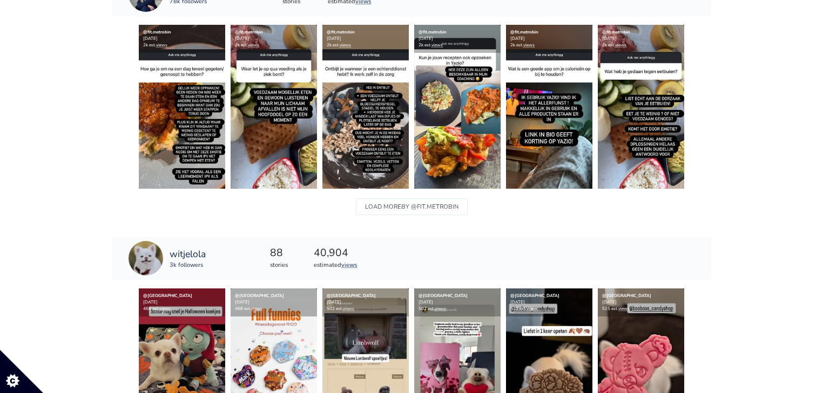
scroll to position [0, 0]
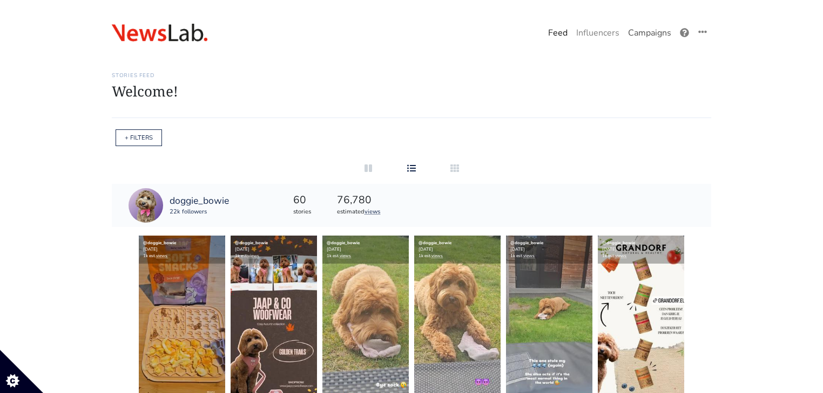
click at [635, 42] on link "Campaigns" at bounding box center [649, 33] width 52 height 22
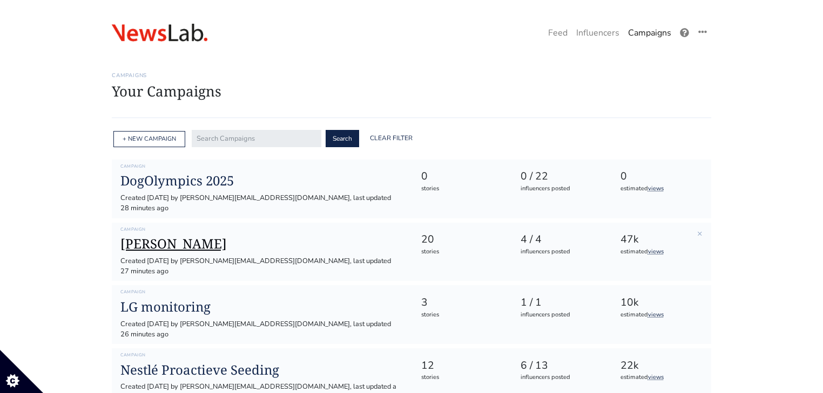
click at [179, 236] on h1 "[PERSON_NAME]" at bounding box center [261, 244] width 283 height 16
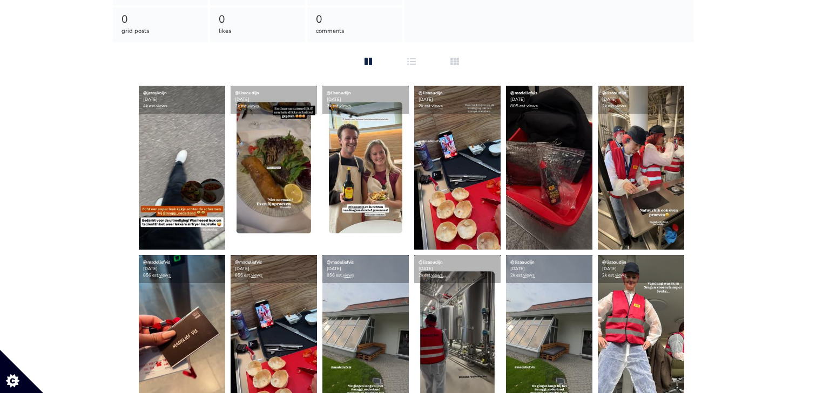
scroll to position [222, 0]
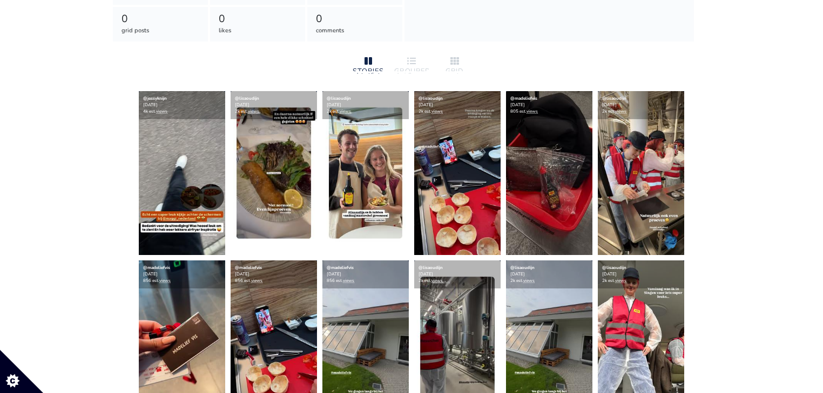
click at [410, 46] on div "Campaign MAGGI persreis Posts mentioning TAG: @newslabpr or TAG: @maggi_nederla…" at bounding box center [411, 386] width 599 height 1096
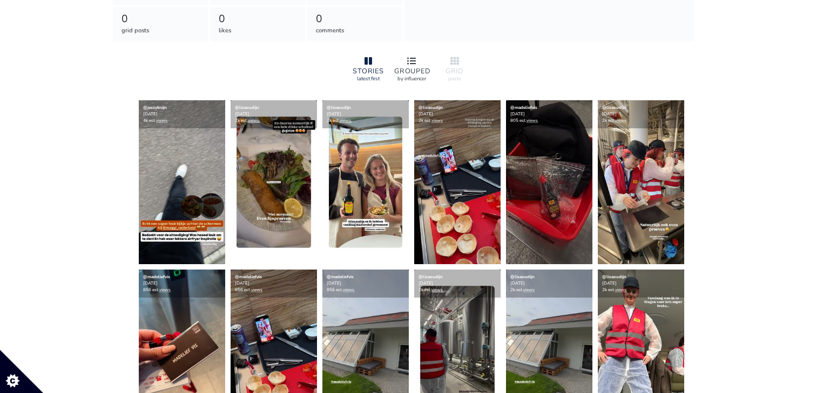
click at [402, 70] on div "GROUPED" at bounding box center [411, 71] width 35 height 7
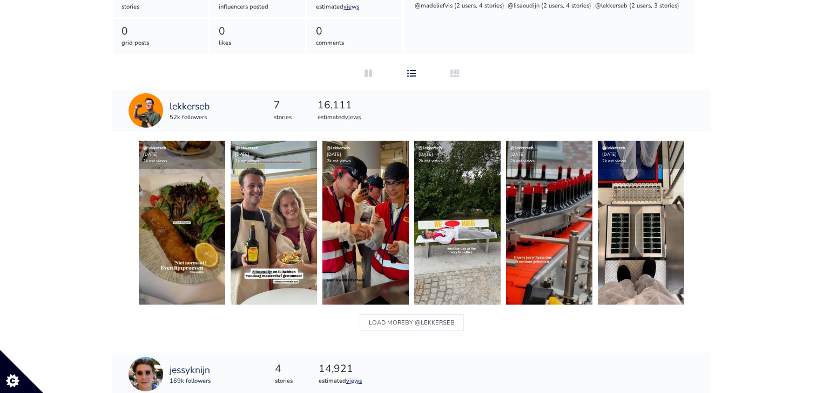
scroll to position [0, 0]
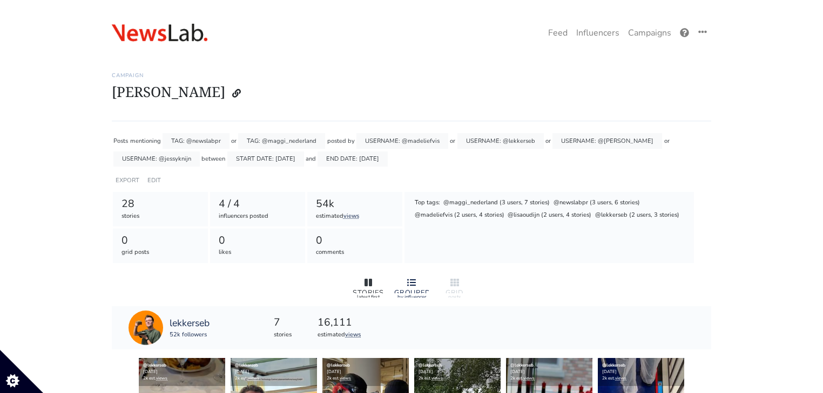
click at [358, 288] on div "STORIES latest first" at bounding box center [368, 288] width 43 height 30
